Goal: Task Accomplishment & Management: Use online tool/utility

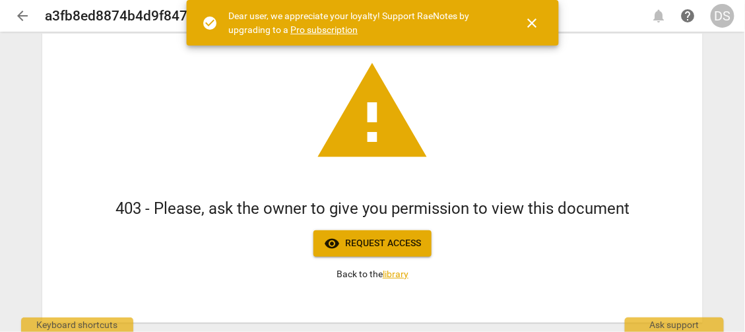
scroll to position [66, 0]
click at [725, 16] on div "DS" at bounding box center [723, 16] width 24 height 24
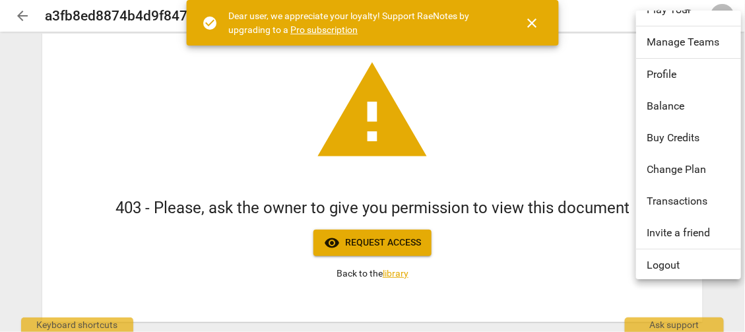
scroll to position [59, 0]
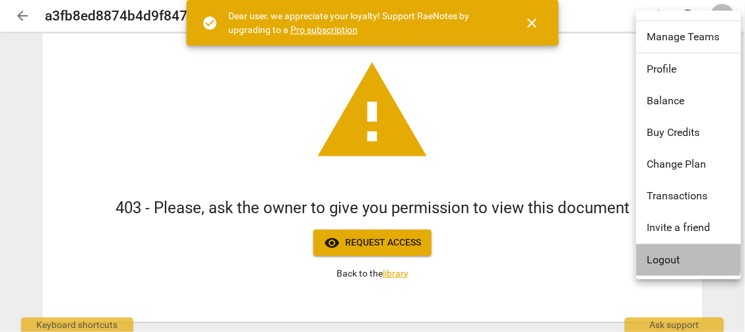
click at [685, 257] on li "Logout" at bounding box center [691, 260] width 110 height 32
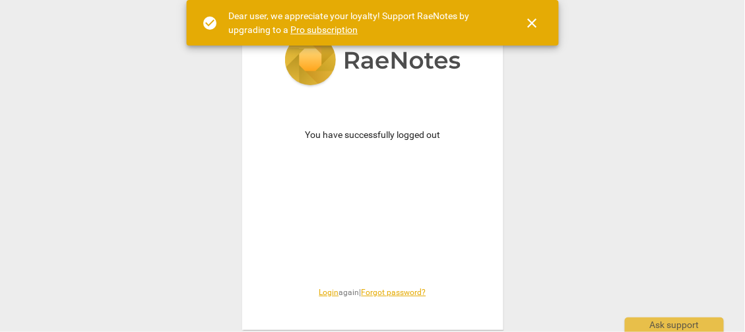
click at [327, 293] on link "Login" at bounding box center [329, 292] width 20 height 9
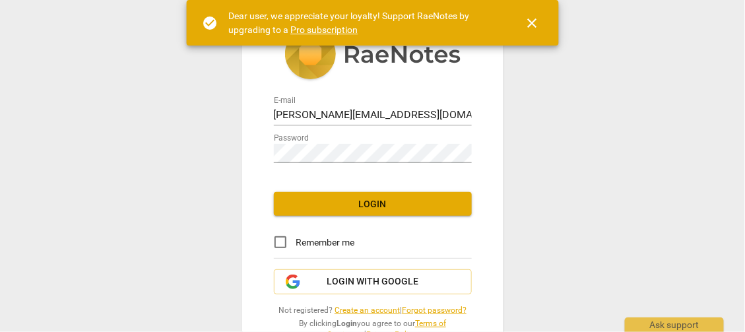
scroll to position [3, 0]
drag, startPoint x: 402, startPoint y: 117, endPoint x: 157, endPoint y: 128, distance: 245.1
click at [156, 128] on div "E-mail [PERSON_NAME][EMAIL_ADDRESS][DOMAIN_NAME] Password Login Remember me Log…" at bounding box center [372, 166] width 745 height 332
type input "[EMAIL_ADDRESS][DOMAIN_NAME]"
click at [360, 203] on span "Login" at bounding box center [372, 204] width 177 height 13
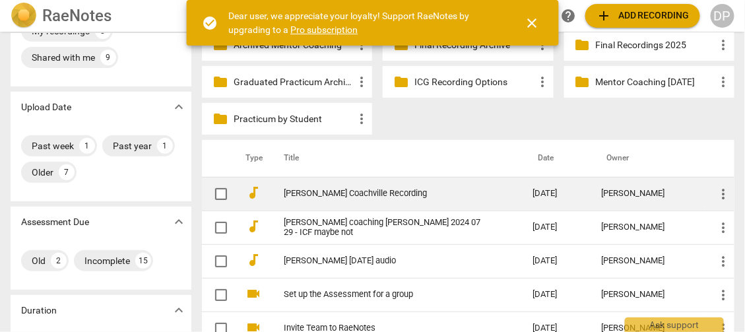
scroll to position [66, 0]
click at [377, 197] on link "[PERSON_NAME] Coachville Recording" at bounding box center [384, 193] width 201 height 10
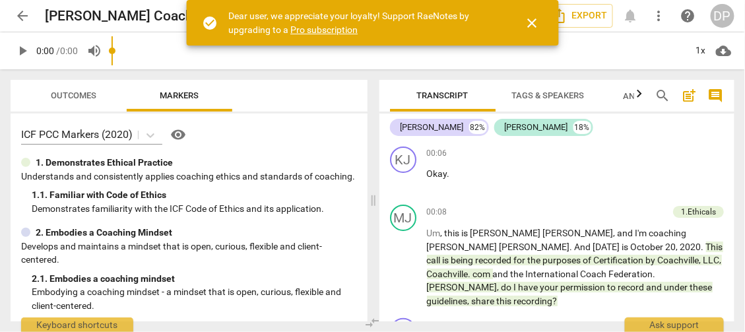
click at [535, 25] on span "close" at bounding box center [533, 23] width 16 height 16
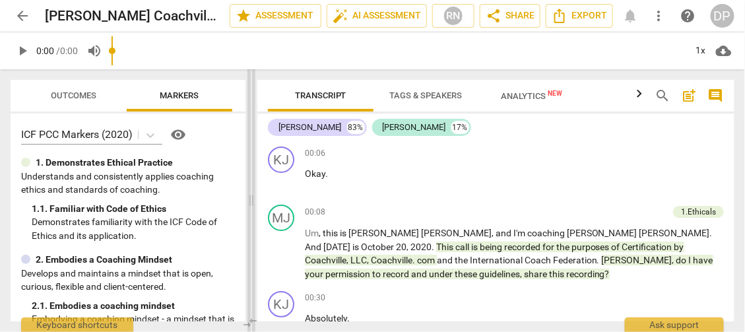
drag, startPoint x: 374, startPoint y: 219, endPoint x: 195, endPoint y: 240, distance: 180.8
click at [247, 240] on span at bounding box center [251, 200] width 8 height 263
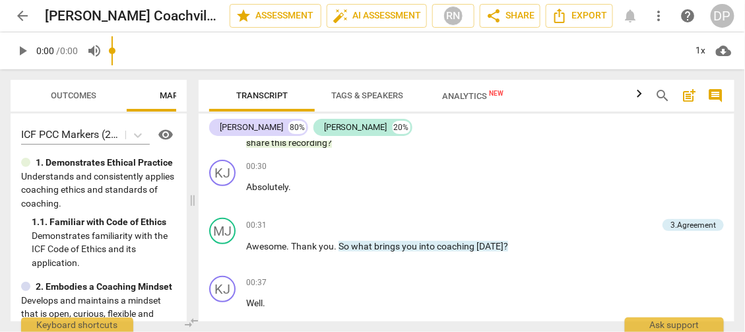
scroll to position [66, 0]
